Goal: Task Accomplishment & Management: Manage account settings

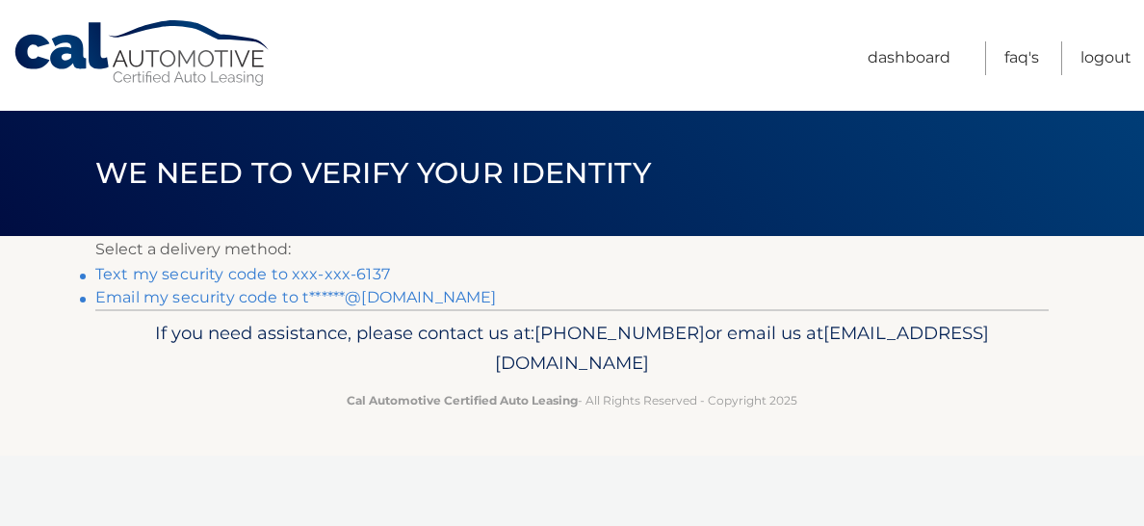
click at [338, 274] on link "Text my security code to xxx-xxx-6137" at bounding box center [242, 274] width 295 height 18
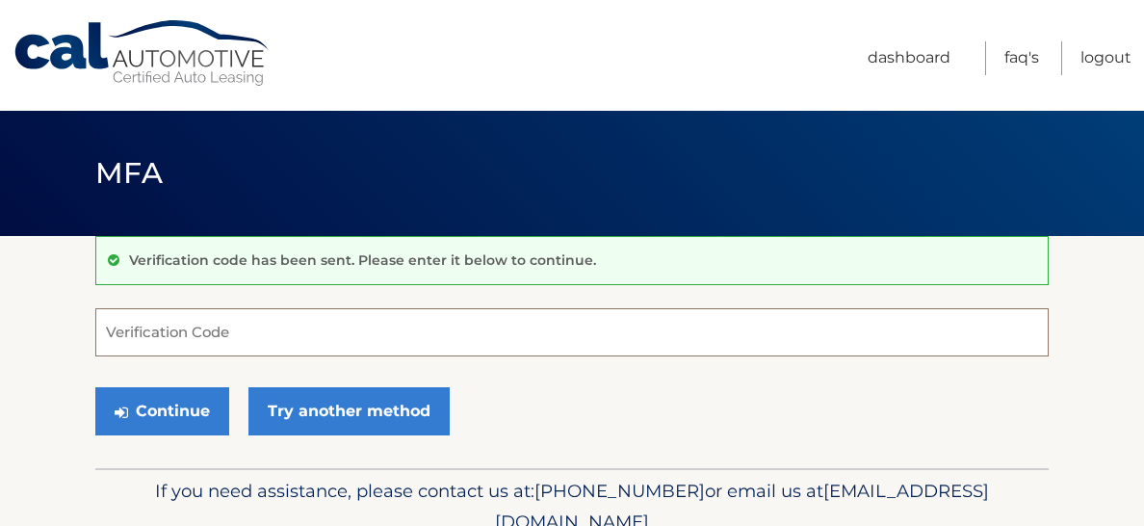
click at [249, 338] on input "Verification Code" at bounding box center [571, 332] width 953 height 48
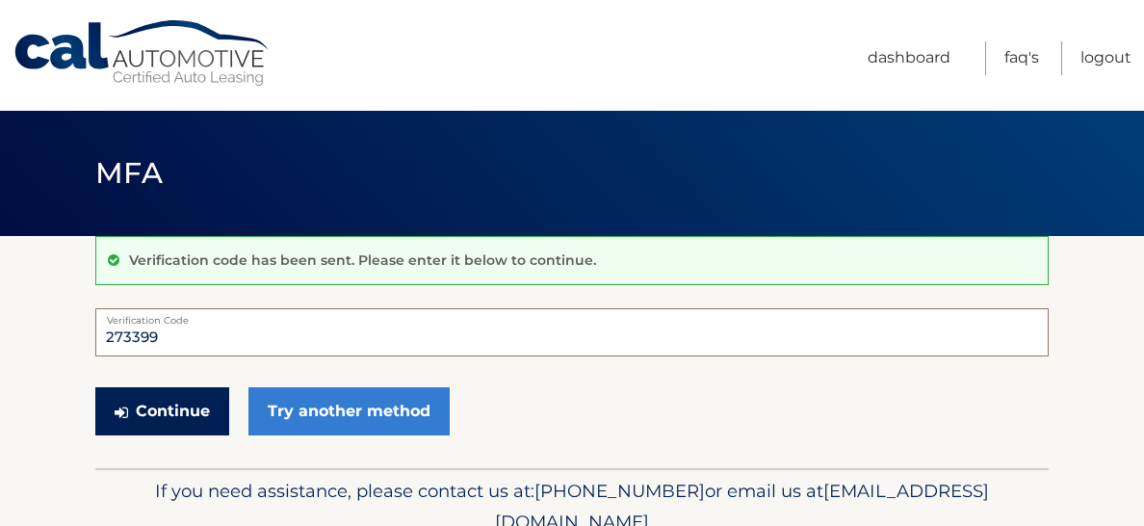
type input "273399"
click at [172, 418] on button "Continue" at bounding box center [162, 411] width 134 height 48
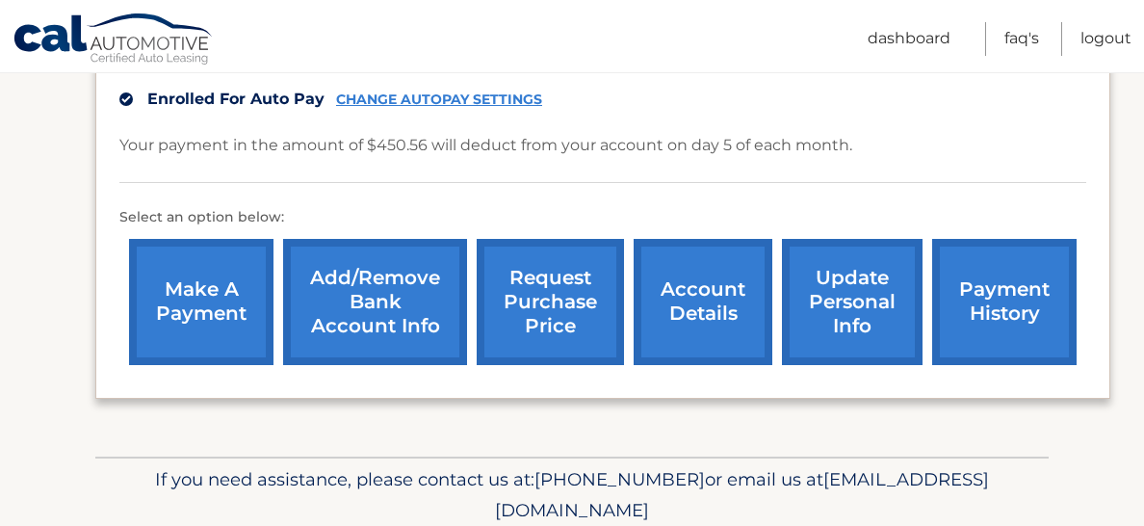
scroll to position [493, 0]
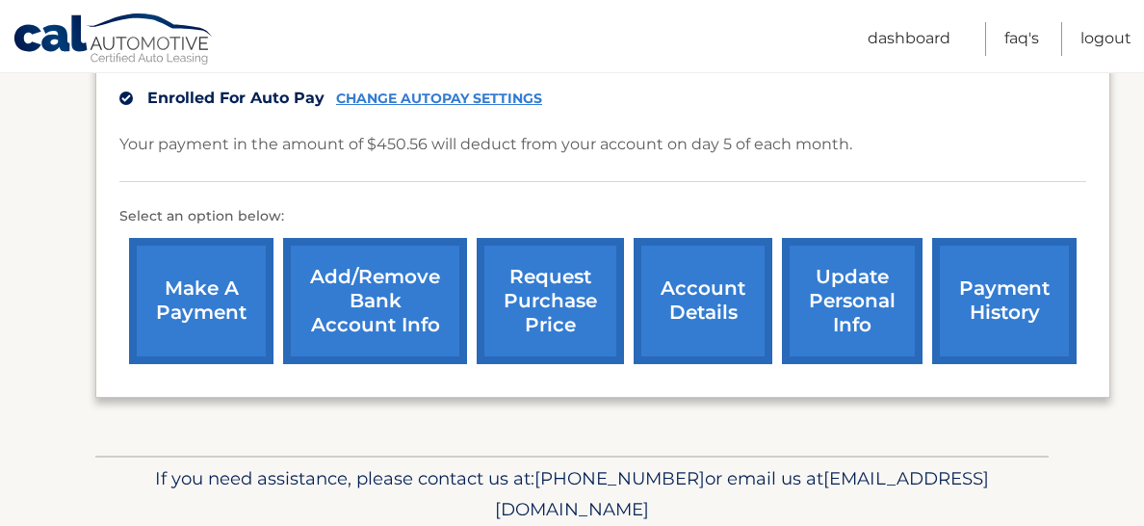
click at [691, 317] on link "account details" at bounding box center [702, 301] width 139 height 126
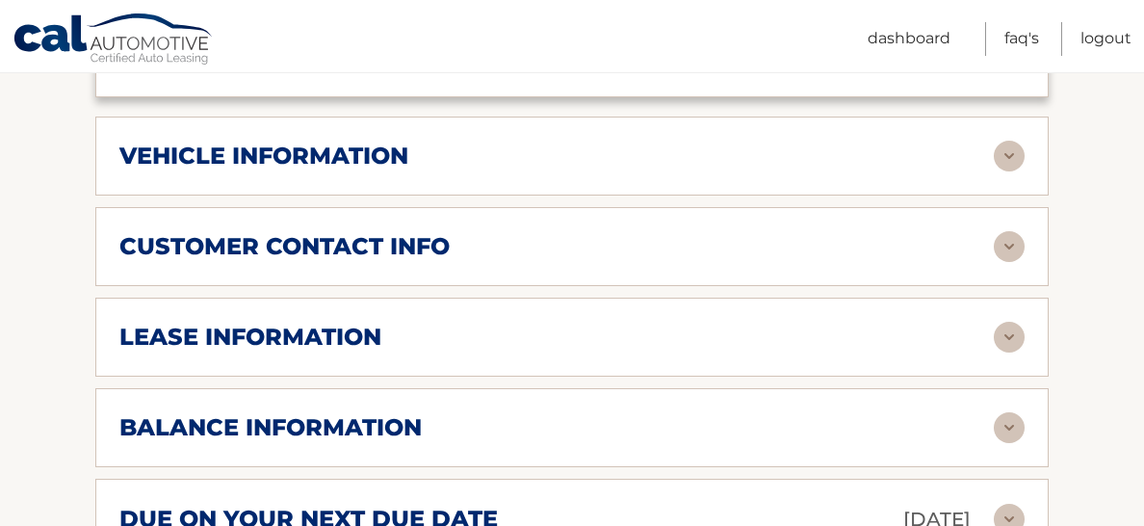
scroll to position [827, 0]
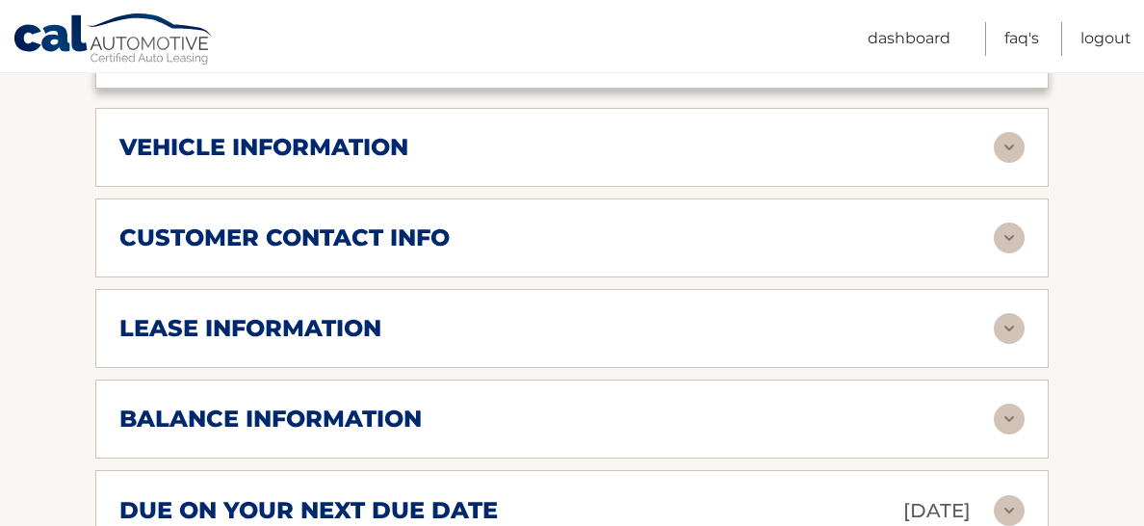
click at [1006, 338] on img at bounding box center [1009, 328] width 31 height 31
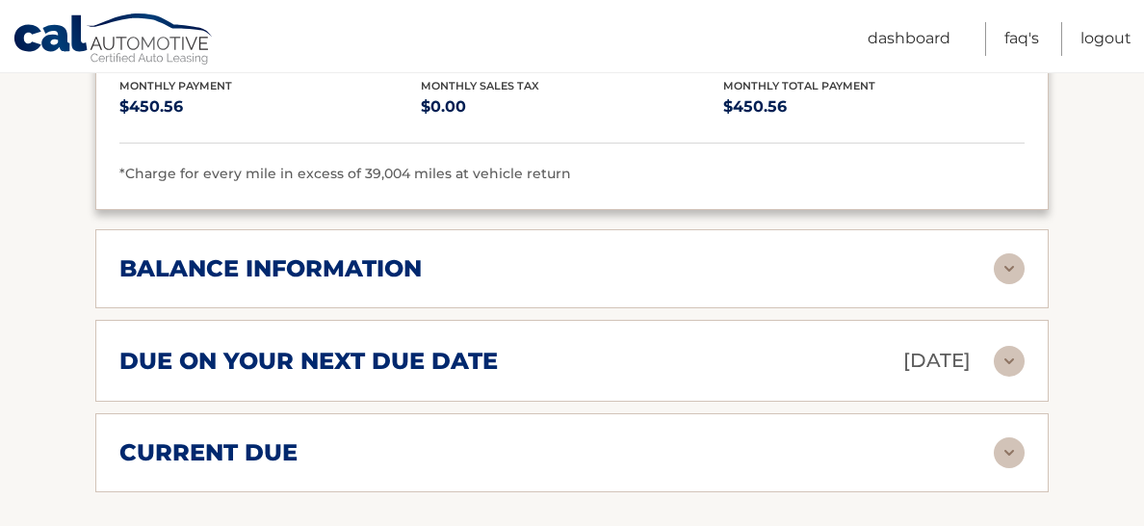
scroll to position [1355, 0]
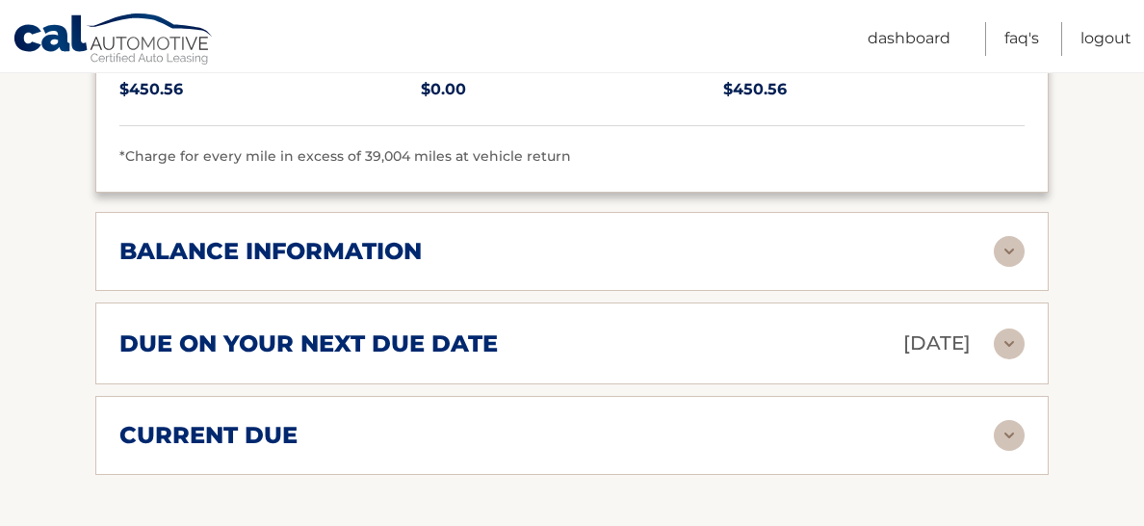
click at [1012, 248] on img at bounding box center [1009, 251] width 31 height 31
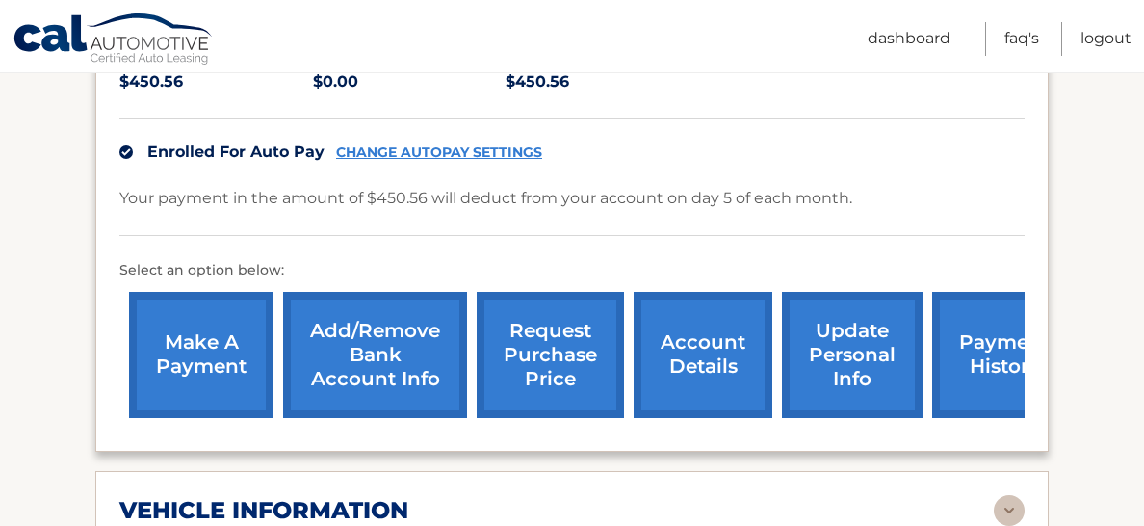
scroll to position [447, 0]
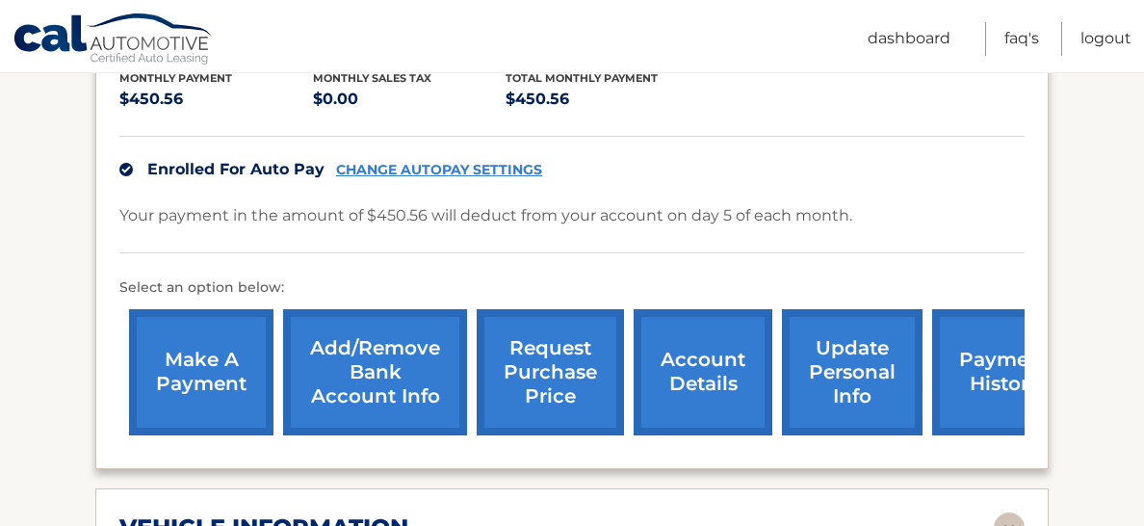
click at [552, 363] on link "request purchase price" at bounding box center [550, 372] width 147 height 126
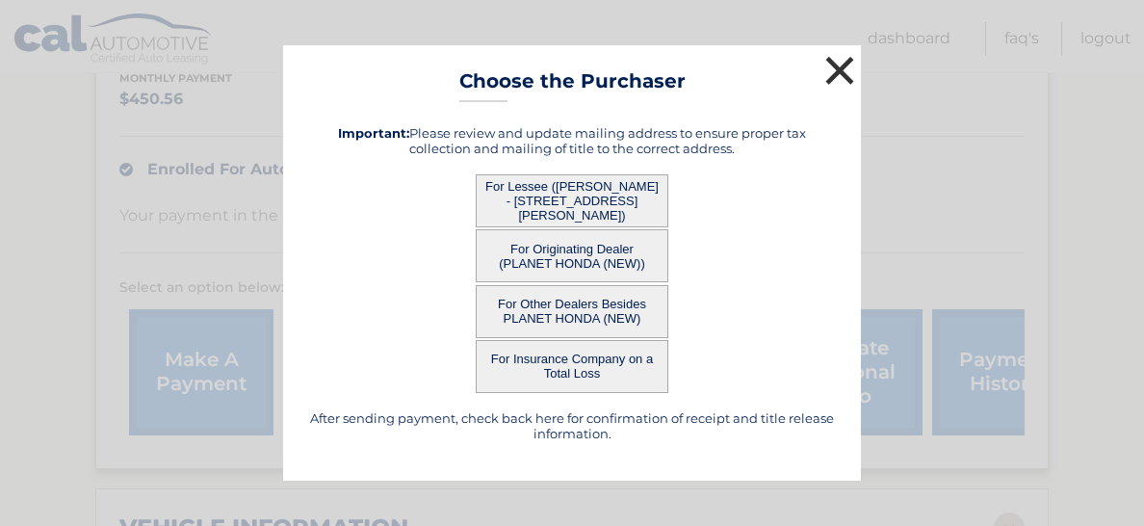
click at [839, 68] on button "×" at bounding box center [839, 70] width 39 height 39
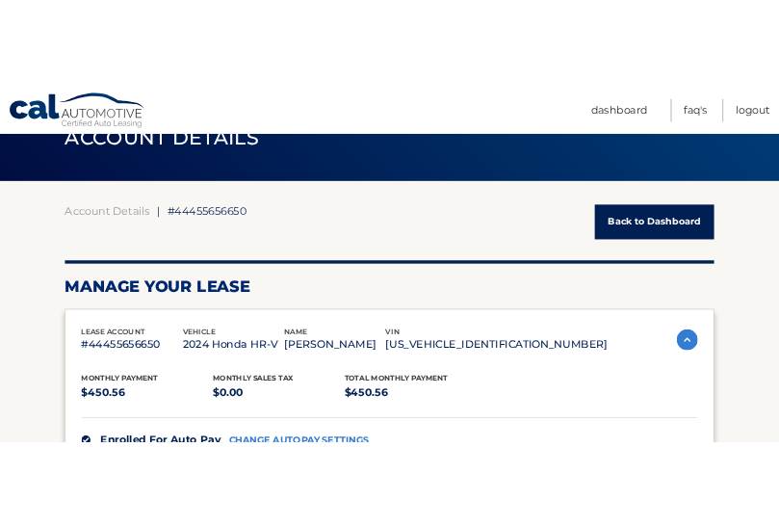
scroll to position [87, 0]
